Goal: Navigation & Orientation: Find specific page/section

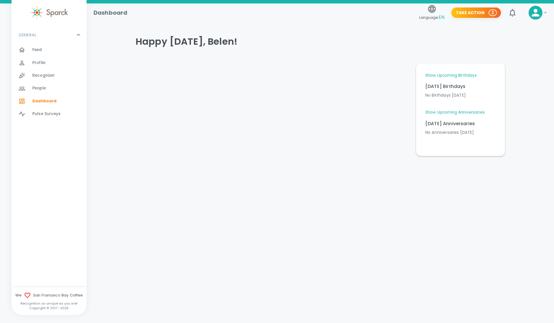
click at [34, 51] on span "Feed" at bounding box center [37, 50] width 10 height 6
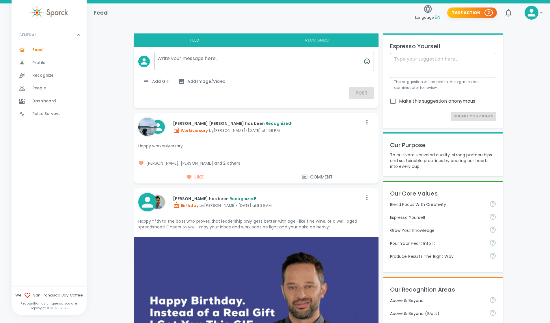
click at [236, 164] on span "[PERSON_NAME], [PERSON_NAME] and 2 others" at bounding box center [256, 164] width 236 height 6
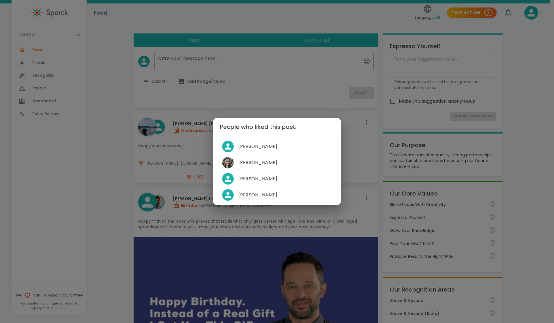
click at [315, 98] on div "People who liked this post: [PERSON_NAME] [PERSON_NAME] [PERSON_NAME] [PERSON_N…" at bounding box center [277, 161] width 554 height 323
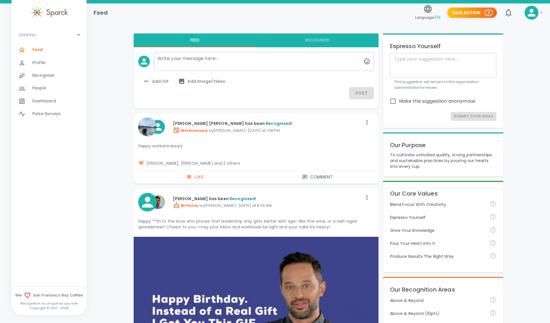
click at [30, 60] on div at bounding box center [25, 62] width 14 height 7
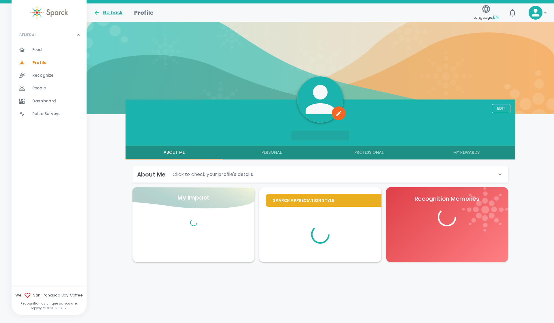
click at [39, 77] on span "Recognize!" at bounding box center [43, 76] width 23 height 6
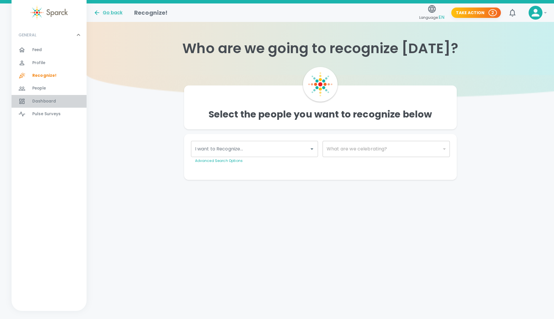
click at [46, 100] on span "Dashboard" at bounding box center [44, 101] width 24 height 6
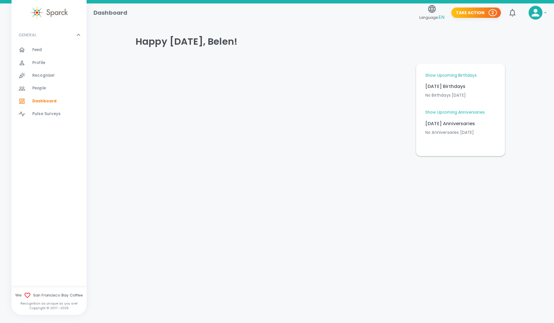
click at [443, 111] on link "Show Upcoming Anniversaries" at bounding box center [455, 113] width 59 height 6
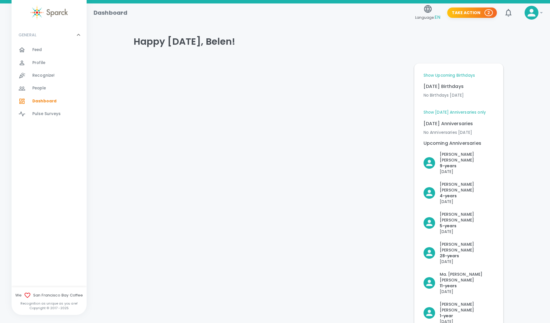
click at [445, 75] on link "Show Upcoming Birthdays" at bounding box center [449, 76] width 51 height 6
